Goal: Navigation & Orientation: Find specific page/section

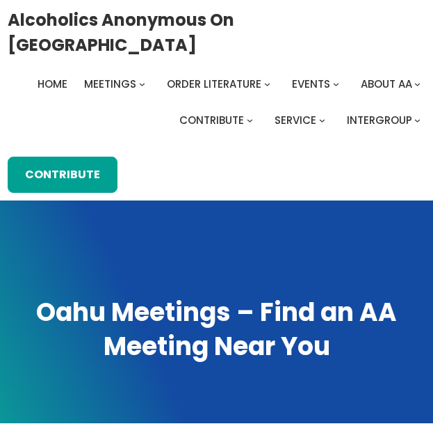
scroll to position [678, 0]
